Goal: Transaction & Acquisition: Register for event/course

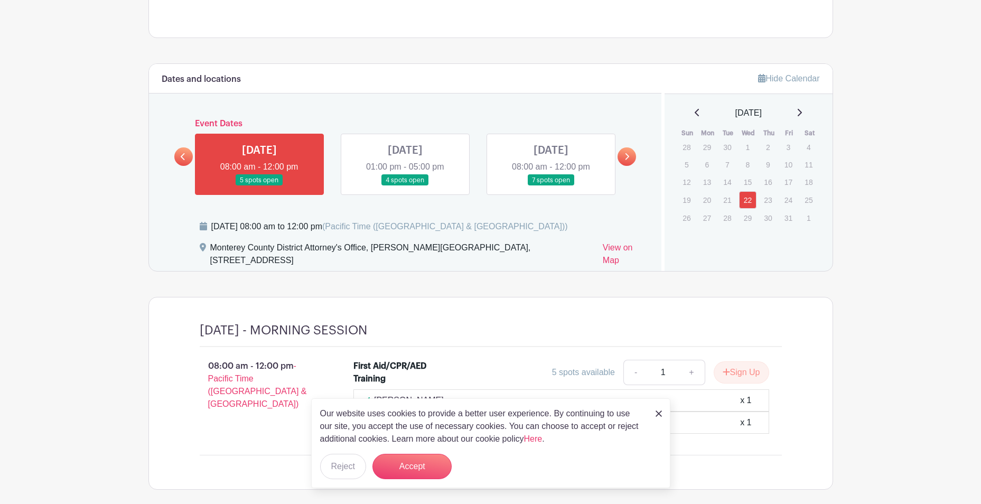
scroll to position [474, 0]
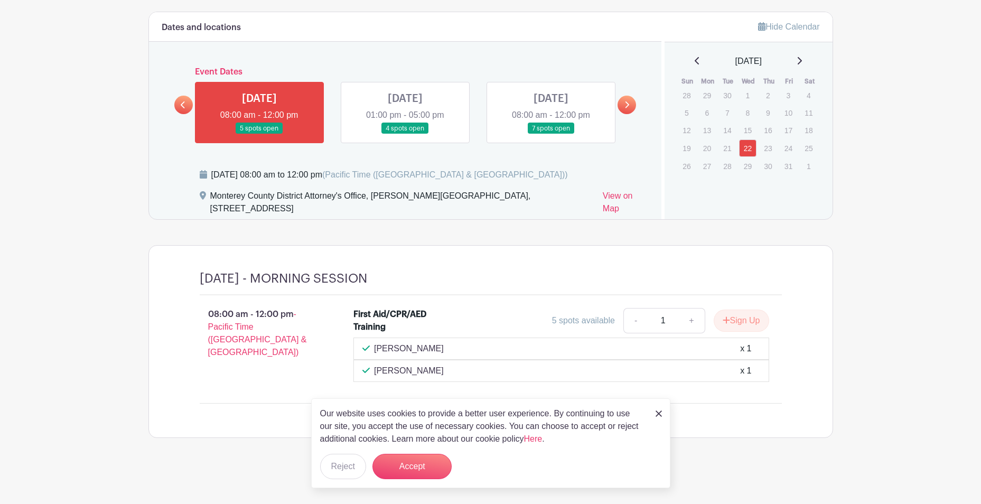
click at [659, 415] on img at bounding box center [658, 413] width 6 height 6
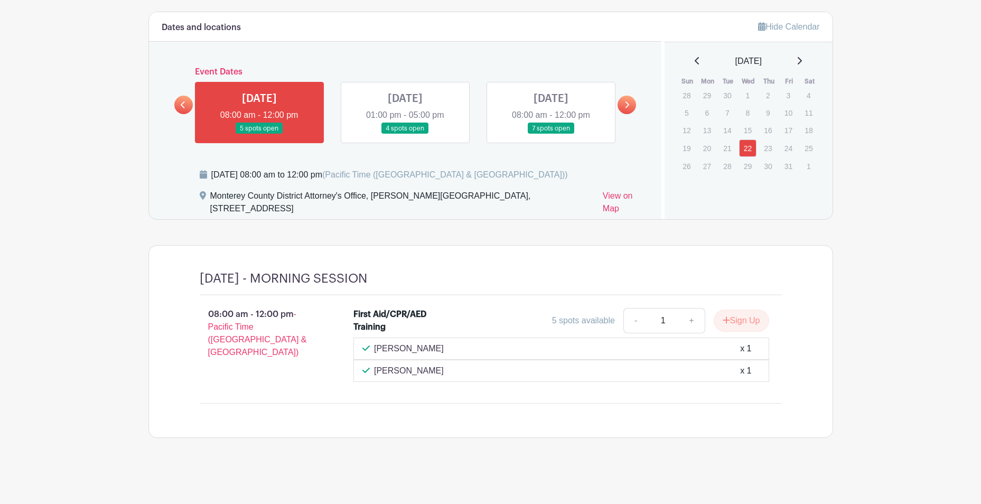
click at [405, 134] on link at bounding box center [405, 134] width 0 height 0
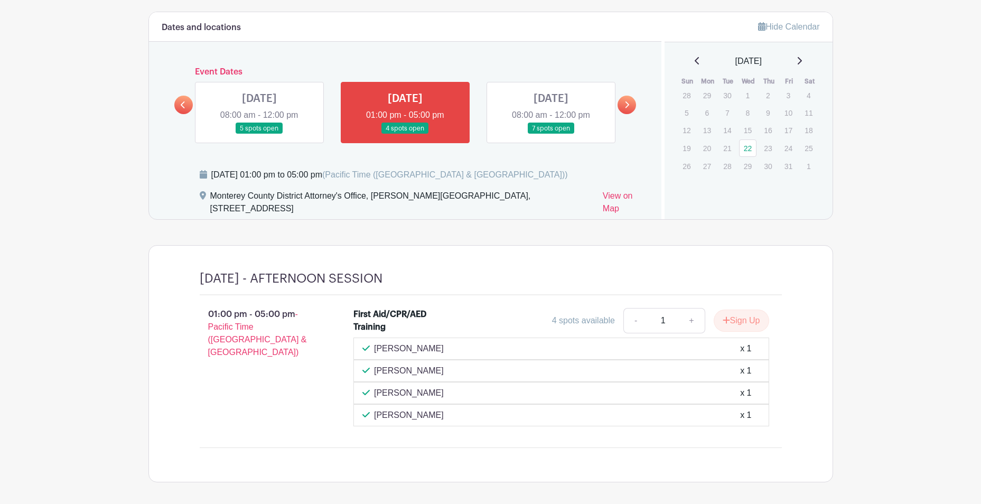
click at [551, 134] on link at bounding box center [551, 134] width 0 height 0
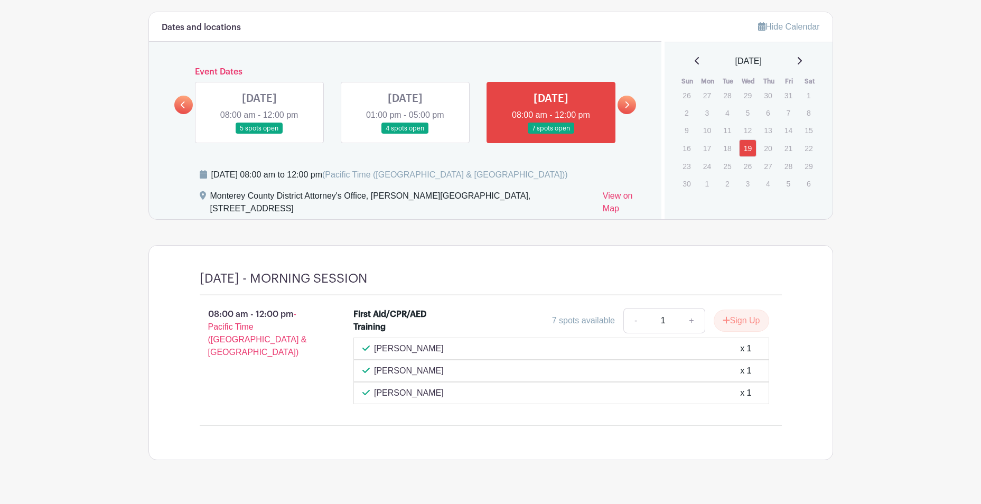
click at [633, 104] on link at bounding box center [626, 105] width 18 height 18
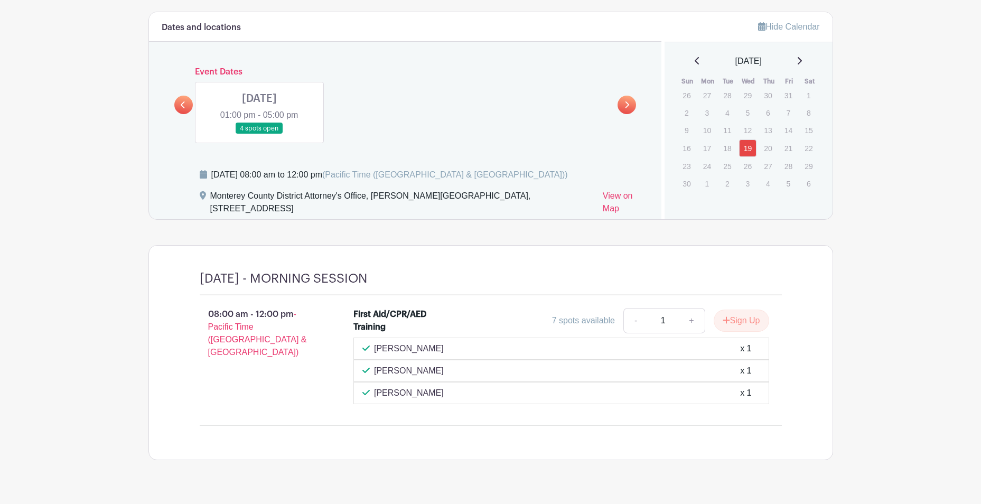
click at [259, 134] on link at bounding box center [259, 134] width 0 height 0
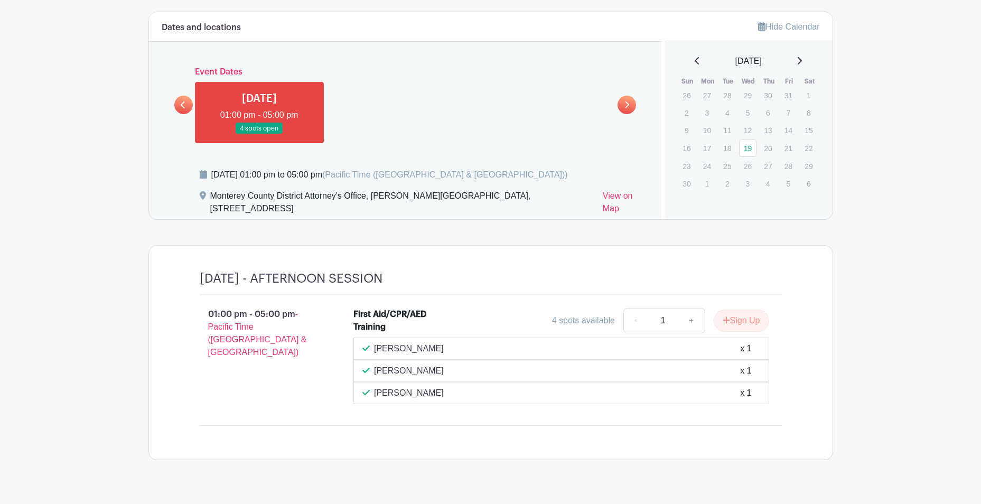
click at [183, 104] on icon at bounding box center [183, 105] width 5 height 8
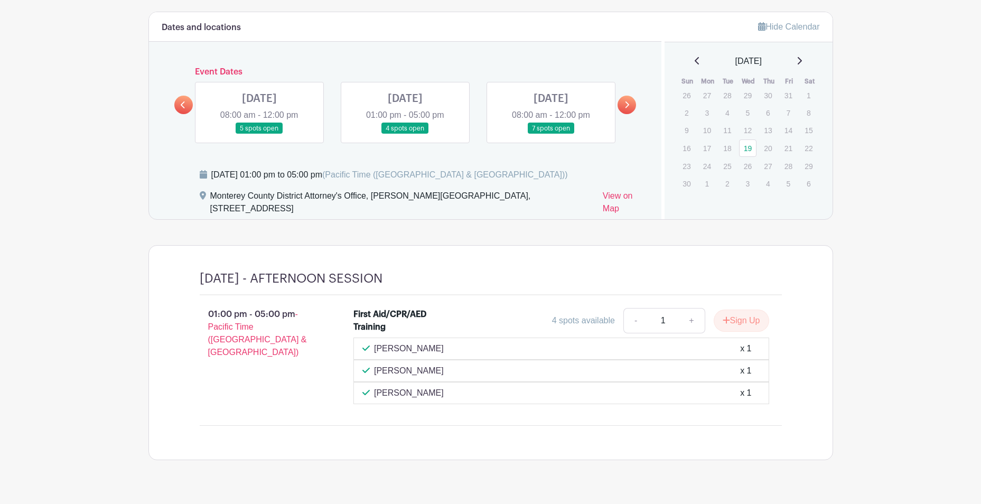
click at [183, 104] on icon at bounding box center [183, 105] width 5 height 8
click at [259, 134] on link at bounding box center [259, 134] width 0 height 0
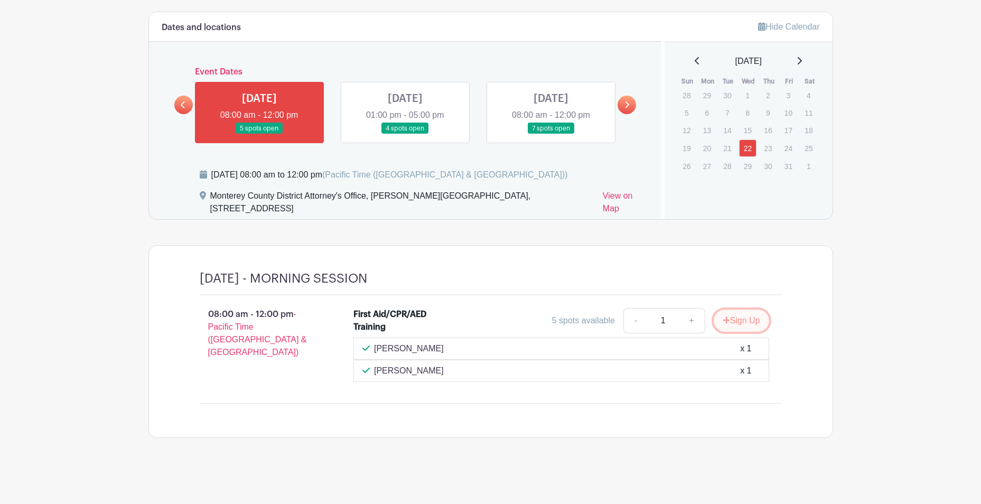
click at [733, 319] on button "Sign Up" at bounding box center [741, 321] width 55 height 22
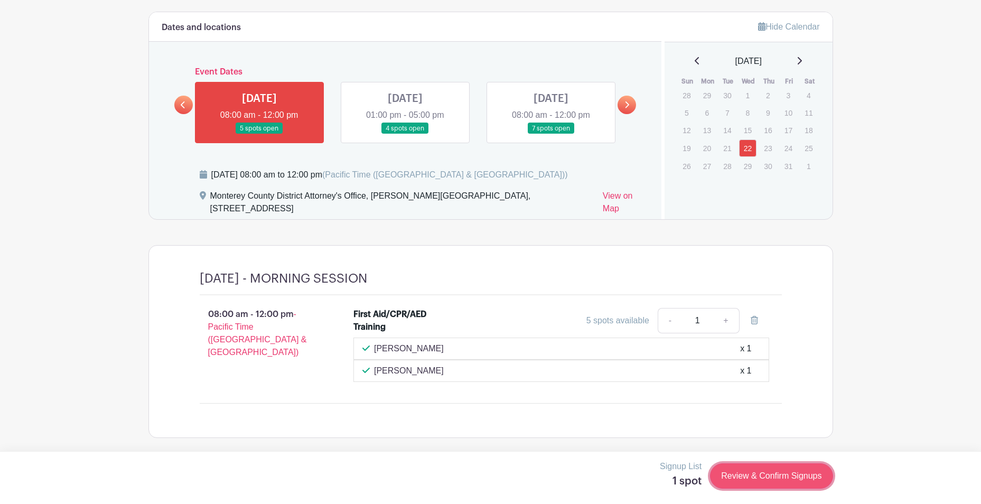
click at [796, 477] on link "Review & Confirm Signups" at bounding box center [771, 475] width 123 height 25
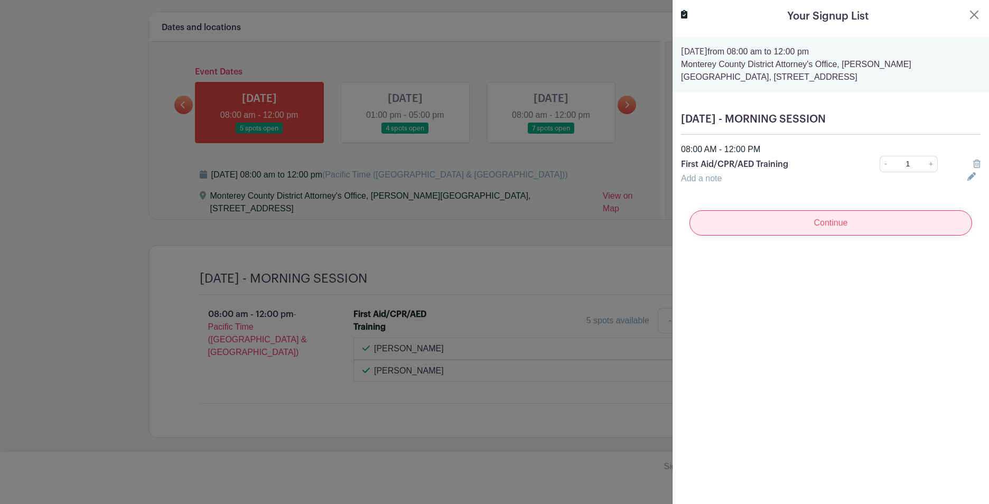
click at [800, 222] on input "Continue" at bounding box center [830, 222] width 283 height 25
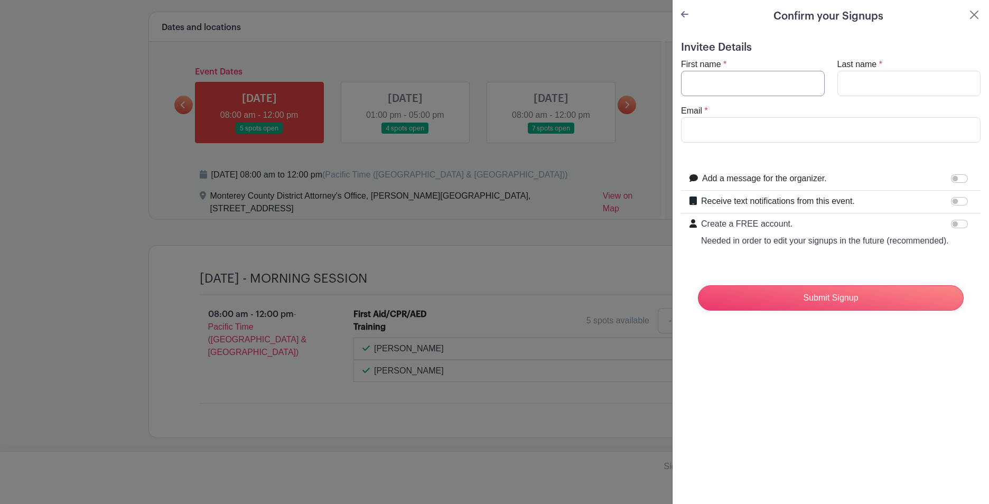
click at [727, 81] on input "First name" at bounding box center [753, 83] width 144 height 25
type input "[PERSON_NAME]"
type input "[EMAIL_ADDRESS][DOMAIN_NAME]"
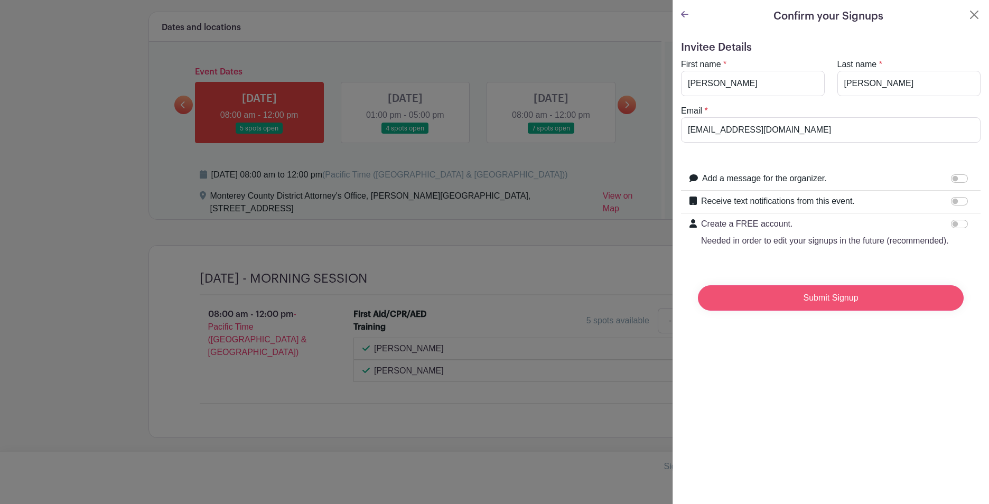
click at [794, 311] on input "Submit Signup" at bounding box center [831, 297] width 266 height 25
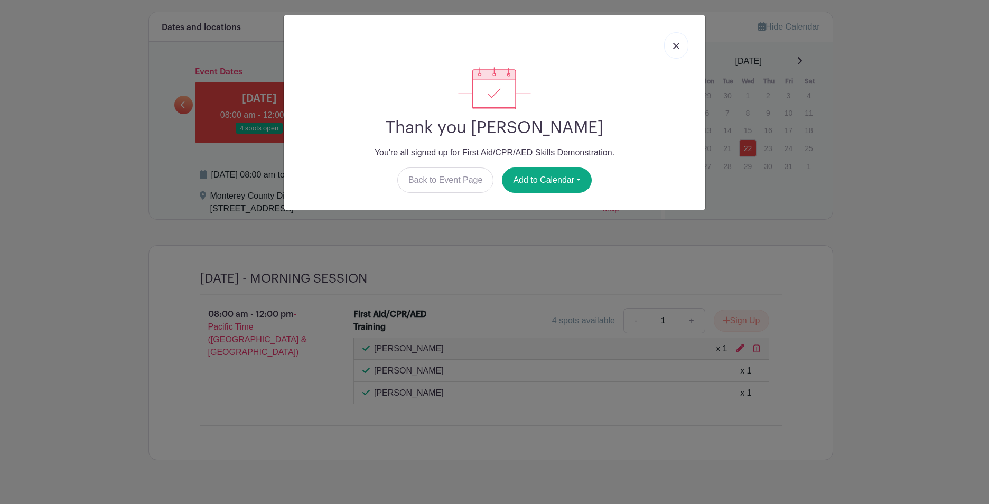
click at [670, 43] on link at bounding box center [676, 45] width 24 height 26
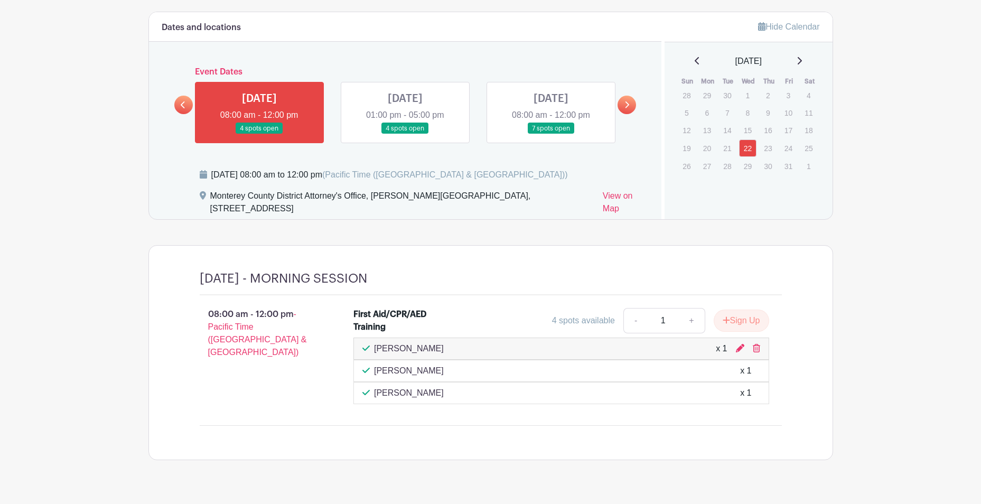
scroll to position [210, 0]
